Goal: Information Seeking & Learning: Learn about a topic

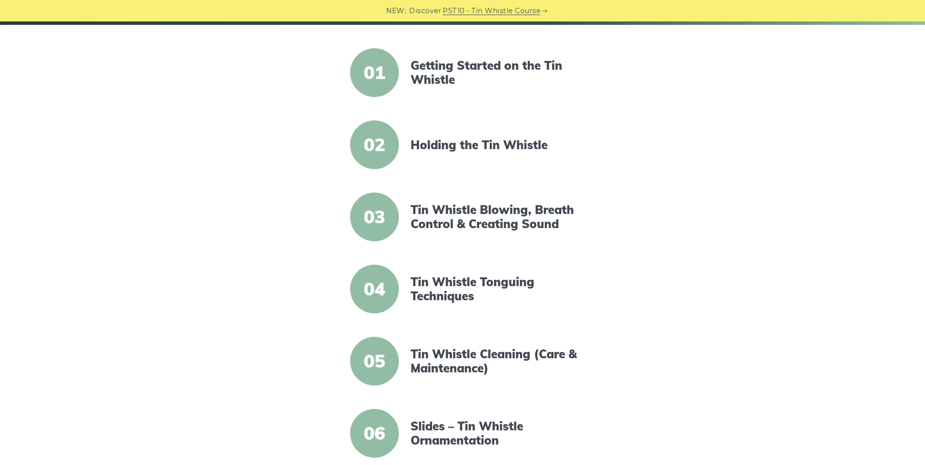
scroll to position [244, 0]
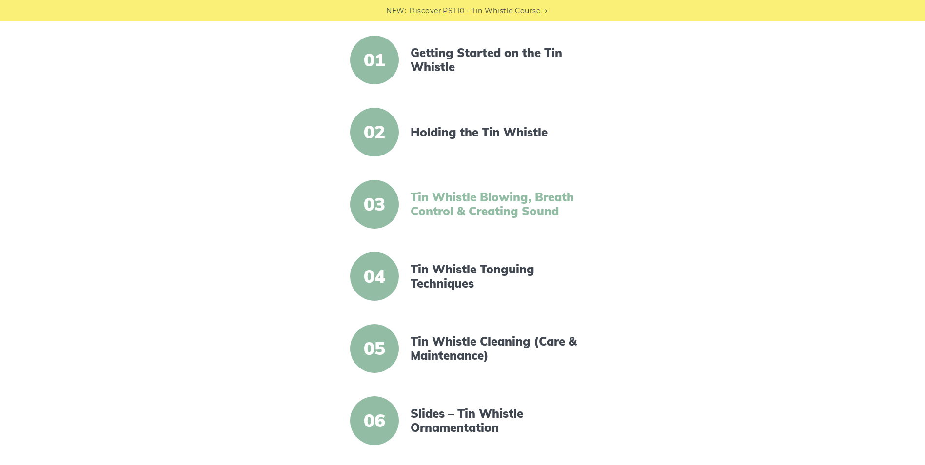
click at [422, 198] on link "Tin Whistle Blowing, Breath Control & Creating Sound" at bounding box center [494, 204] width 168 height 28
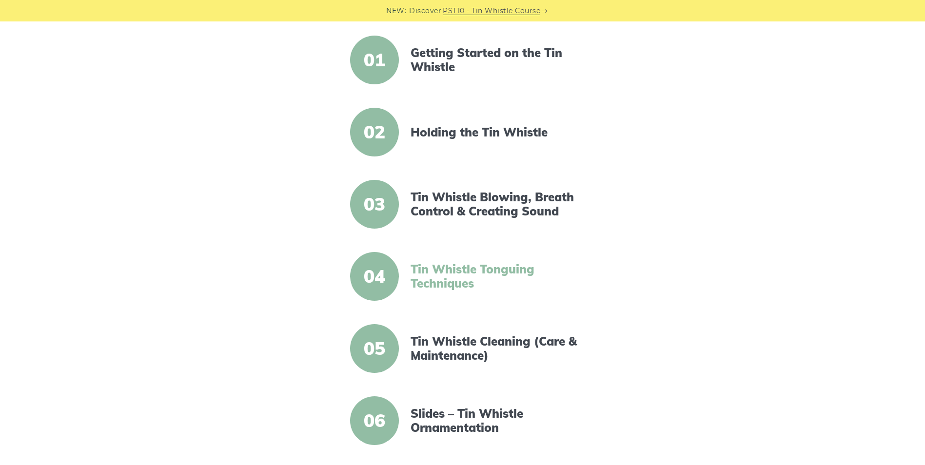
click at [445, 272] on link "Tin Whistle Tonguing Techniques" at bounding box center [494, 276] width 168 height 28
click at [385, 275] on span "04" at bounding box center [374, 276] width 49 height 49
click at [431, 269] on link "Tin Whistle Tonguing Techniques" at bounding box center [494, 276] width 168 height 28
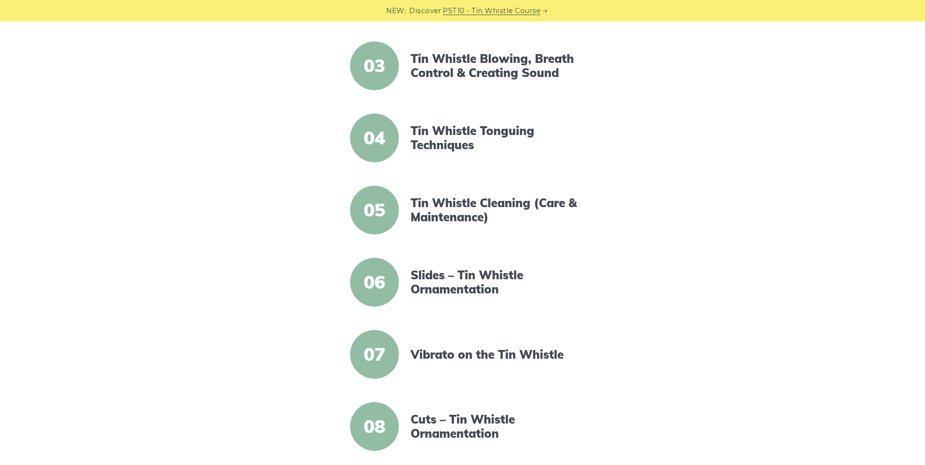
scroll to position [390, 0]
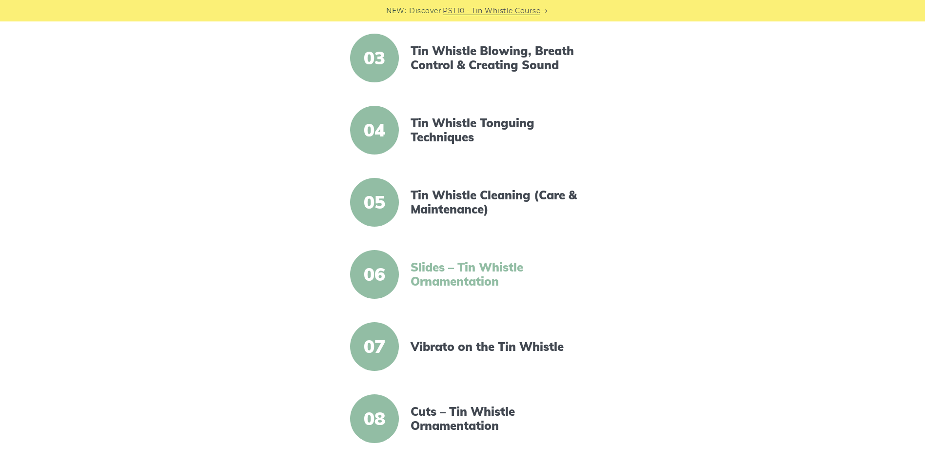
click at [443, 271] on link "Slides – Tin Whistle Ornamentation" at bounding box center [494, 274] width 168 height 28
click at [443, 345] on link "Vibrato on the Tin Whistle" at bounding box center [494, 347] width 168 height 14
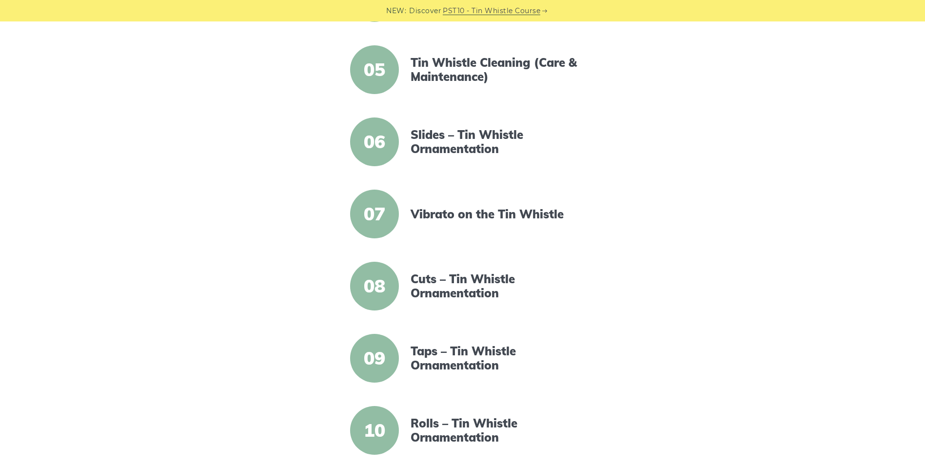
scroll to position [536, 0]
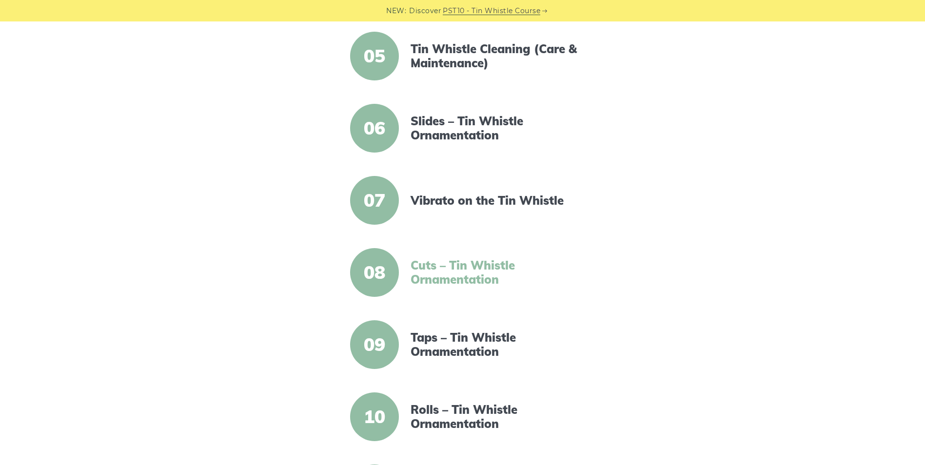
click at [437, 271] on link "Cuts – Tin Whistle Ornamentation" at bounding box center [494, 272] width 168 height 28
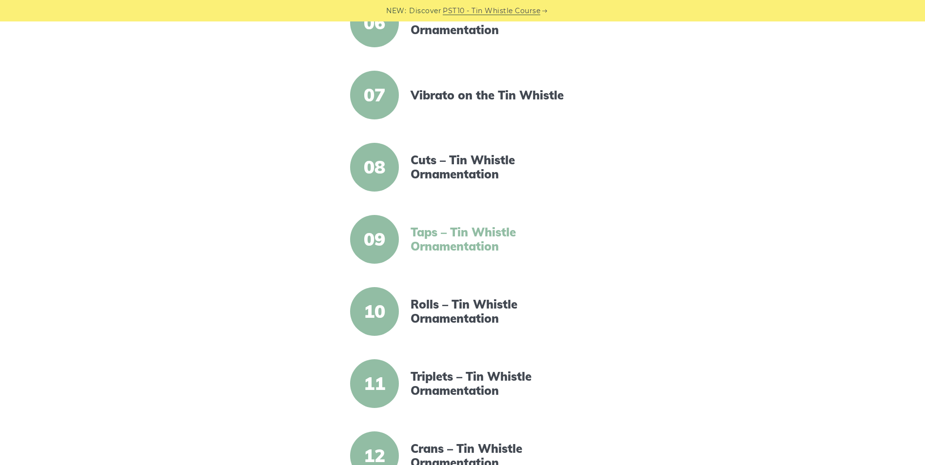
scroll to position [585, 0]
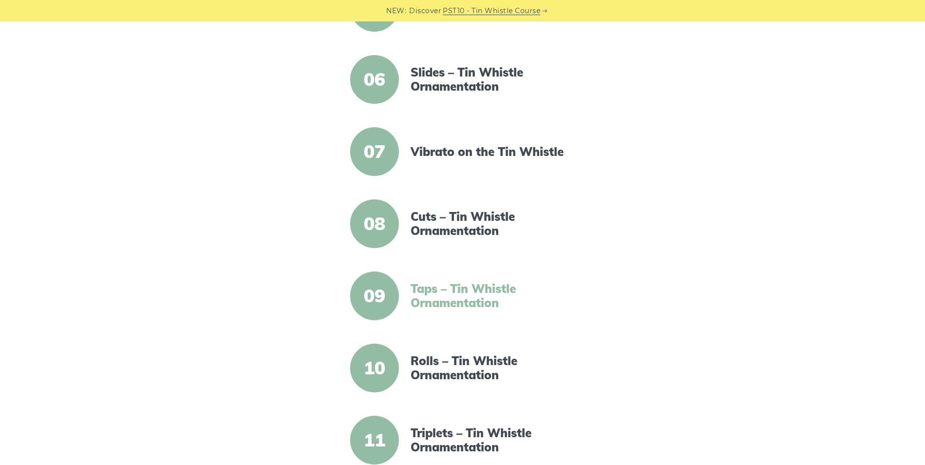
click at [421, 295] on link "Taps – Tin Whistle Ornamentation" at bounding box center [494, 296] width 168 height 28
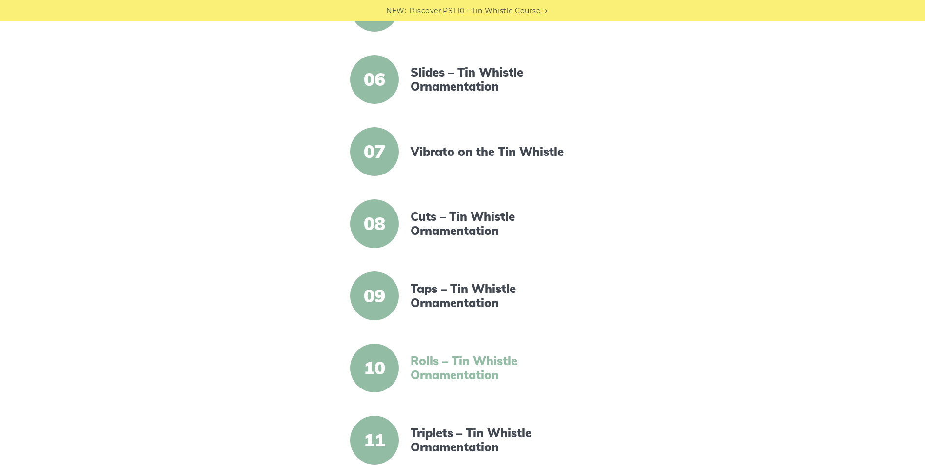
click at [425, 369] on link "Rolls – Tin Whistle Ornamentation" at bounding box center [494, 368] width 168 height 28
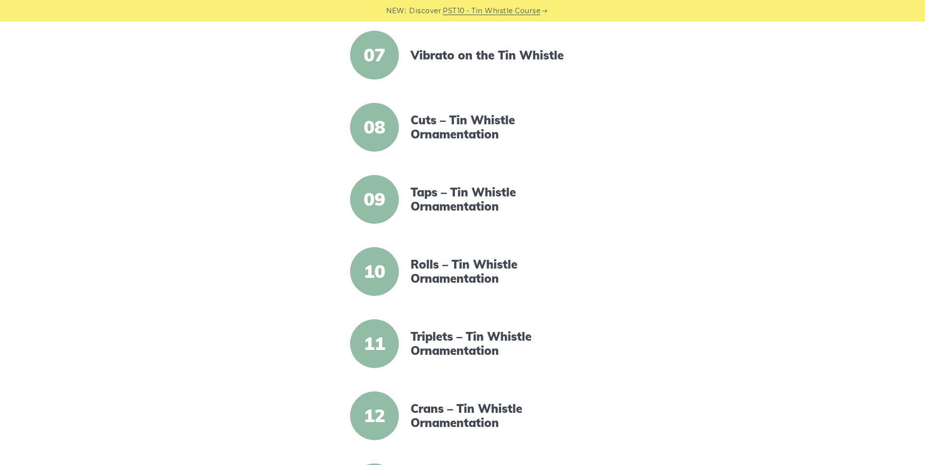
scroll to position [682, 0]
click at [433, 338] on link "Triplets – Tin Whistle Ornamentation" at bounding box center [494, 342] width 168 height 28
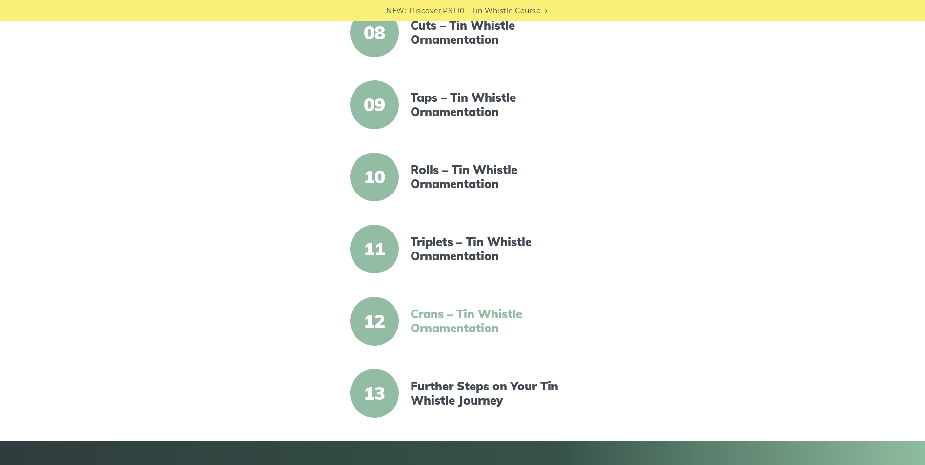
scroll to position [780, 0]
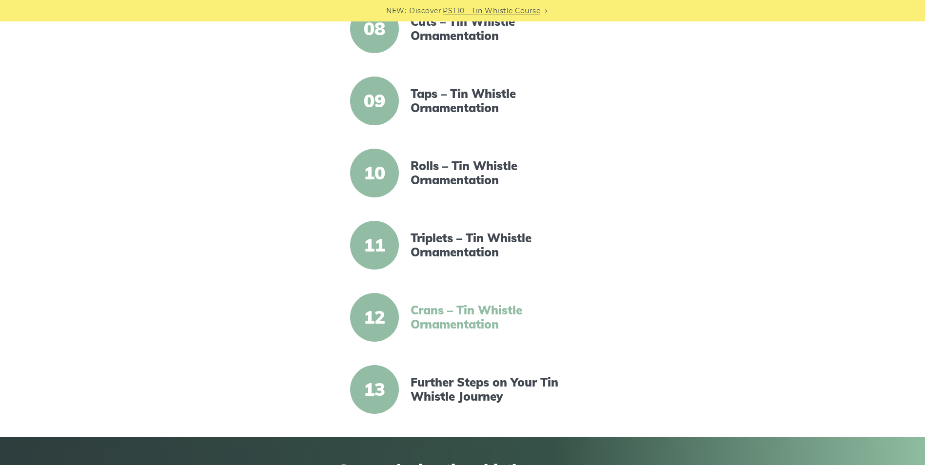
click at [431, 316] on link "Crans – Tin Whistle Ornamentation" at bounding box center [494, 317] width 168 height 28
click at [442, 391] on link "Further Steps on Your Tin Whistle Journey" at bounding box center [494, 389] width 168 height 28
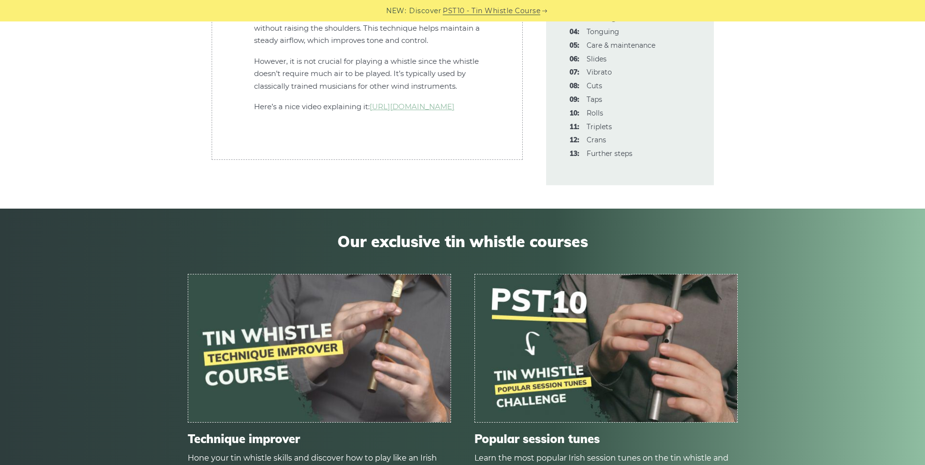
scroll to position [3217, 0]
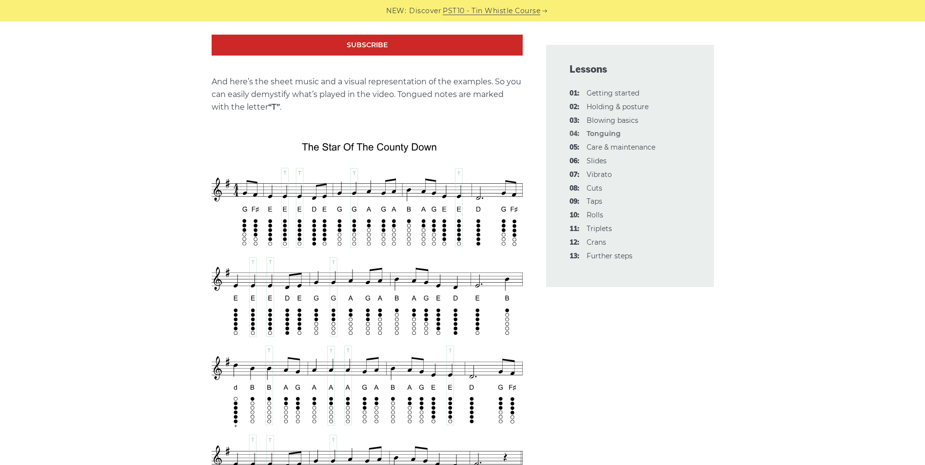
scroll to position [1511, 0]
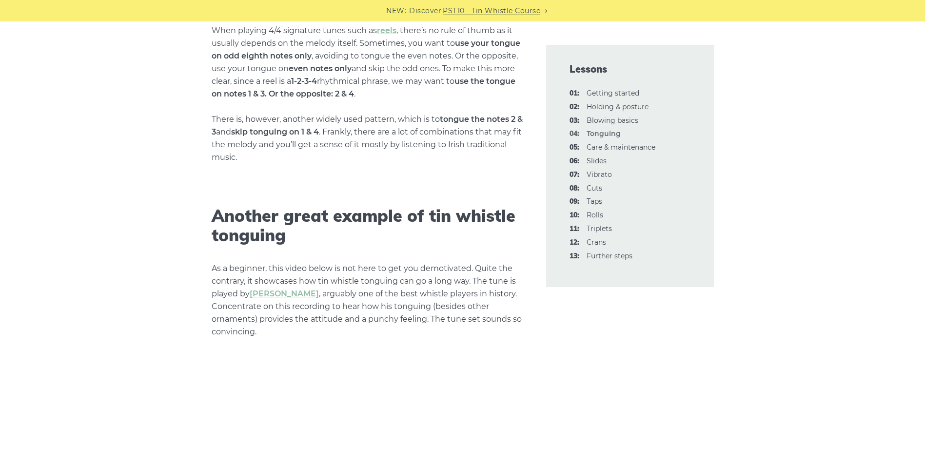
scroll to position [2632, 0]
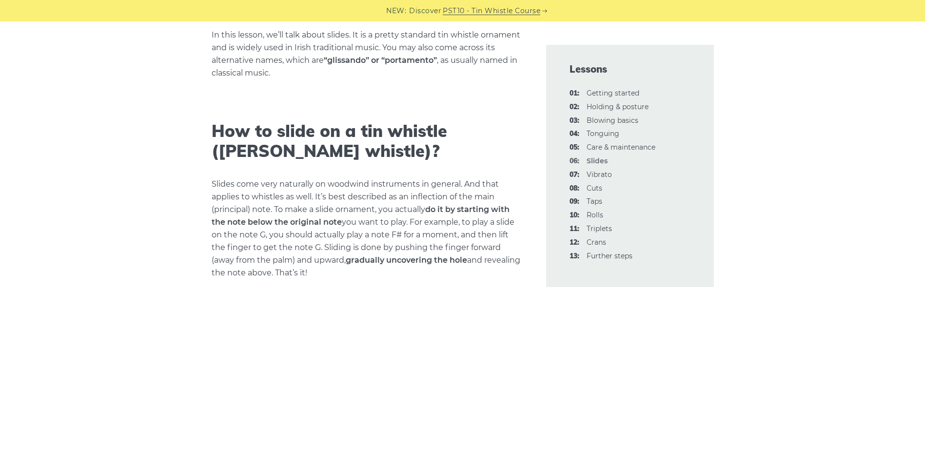
scroll to position [244, 0]
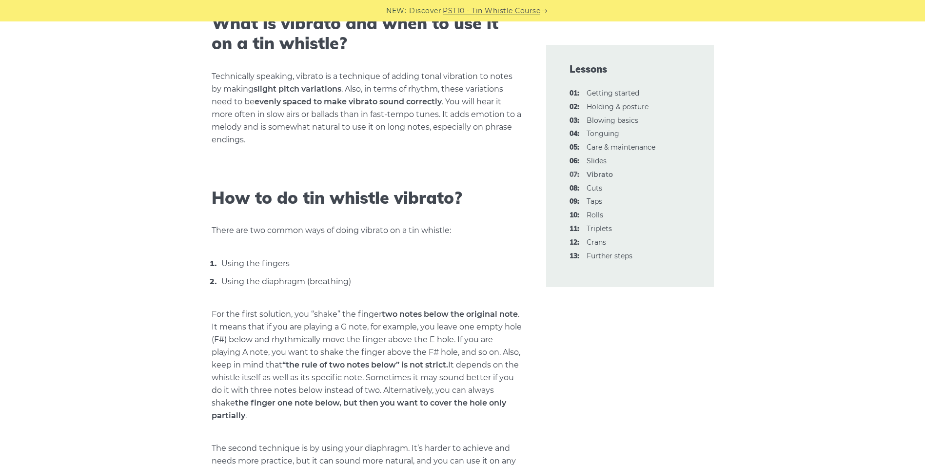
scroll to position [390, 0]
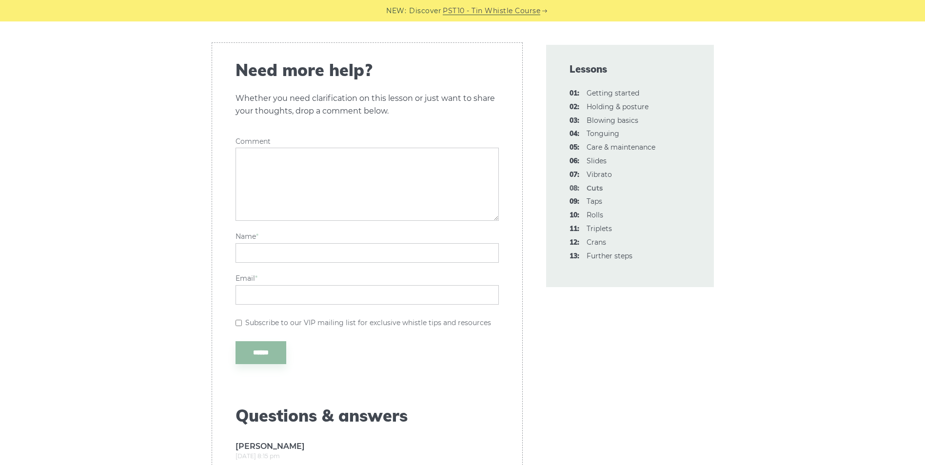
scroll to position [3265, 0]
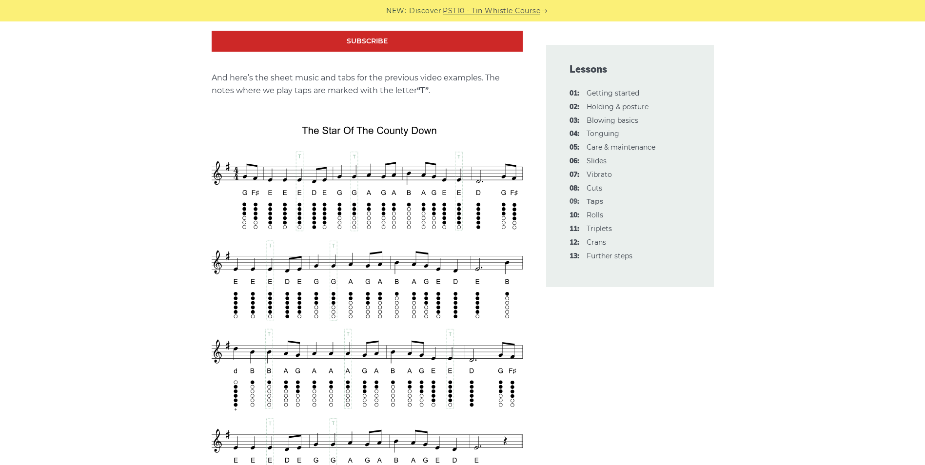
scroll to position [1657, 0]
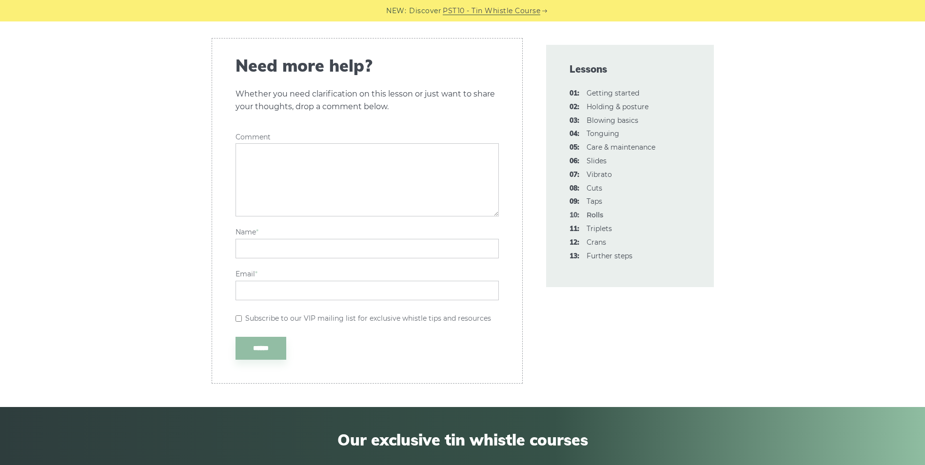
scroll to position [2924, 0]
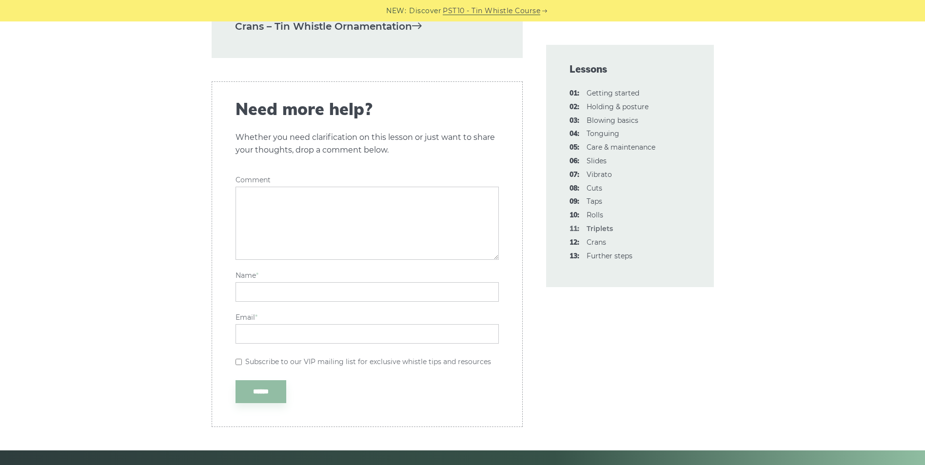
scroll to position [2339, 0]
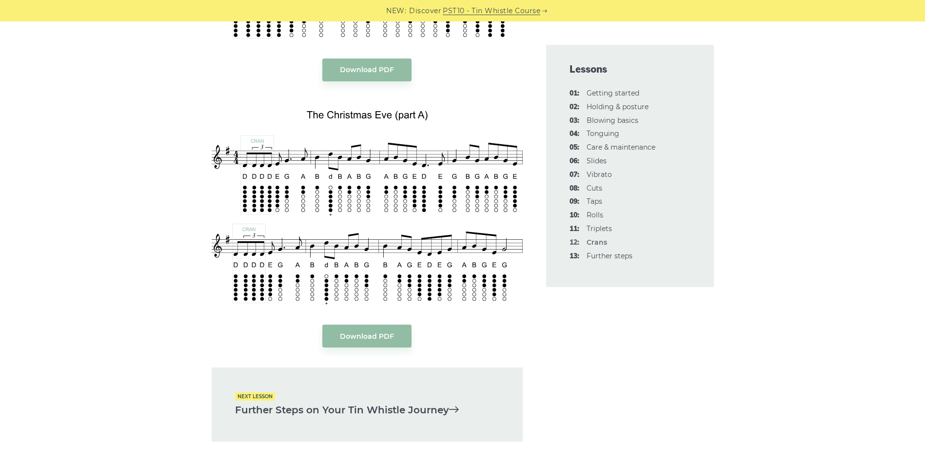
scroll to position [2242, 0]
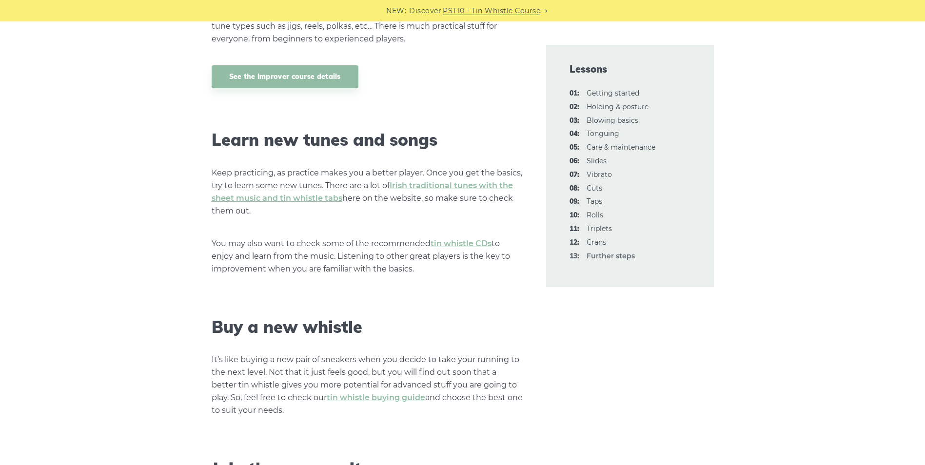
scroll to position [1072, 0]
